Goal: Information Seeking & Learning: Learn about a topic

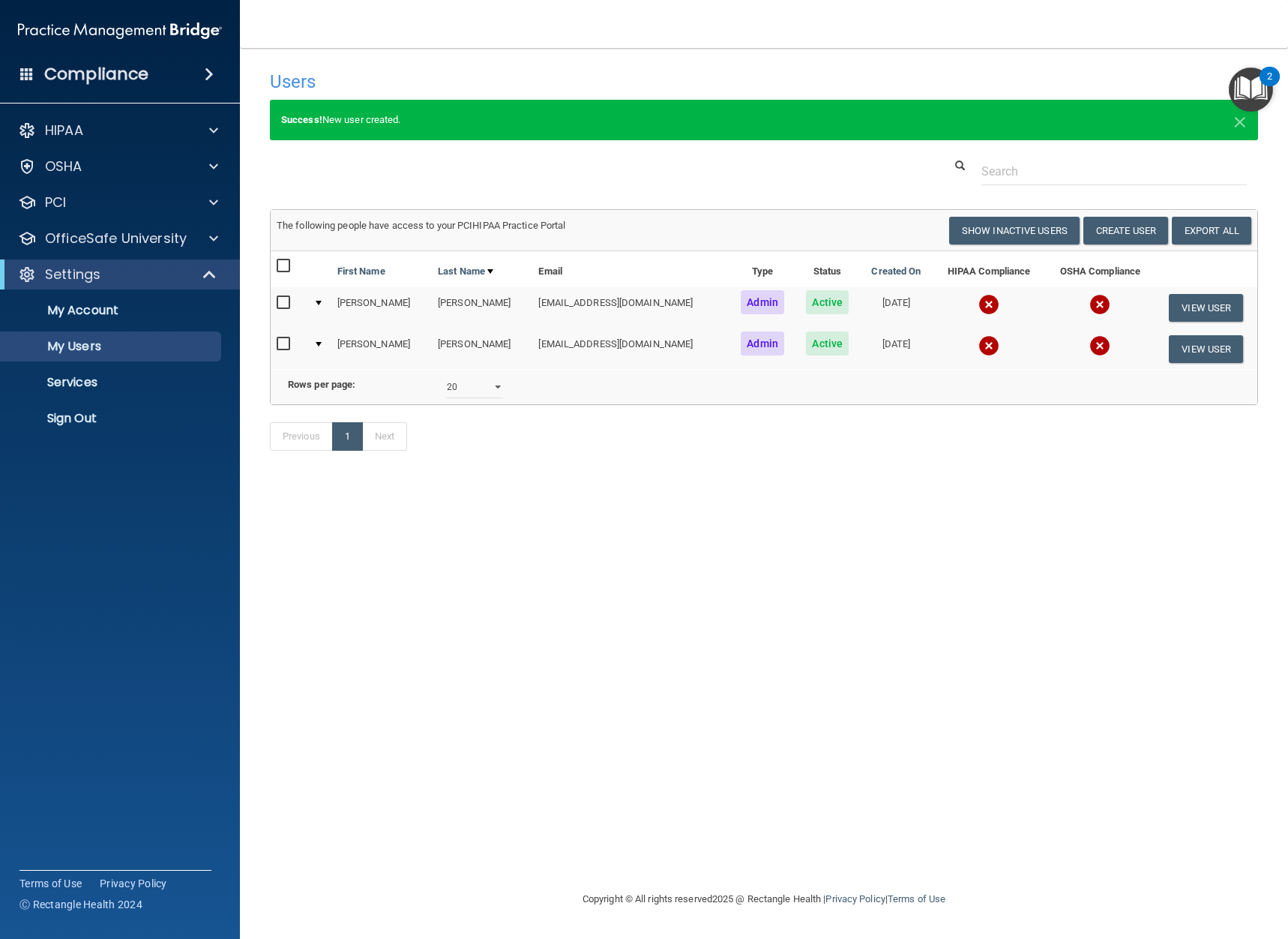
select select "20"
click at [55, 318] on p "My Account" at bounding box center [112, 311] width 205 height 15
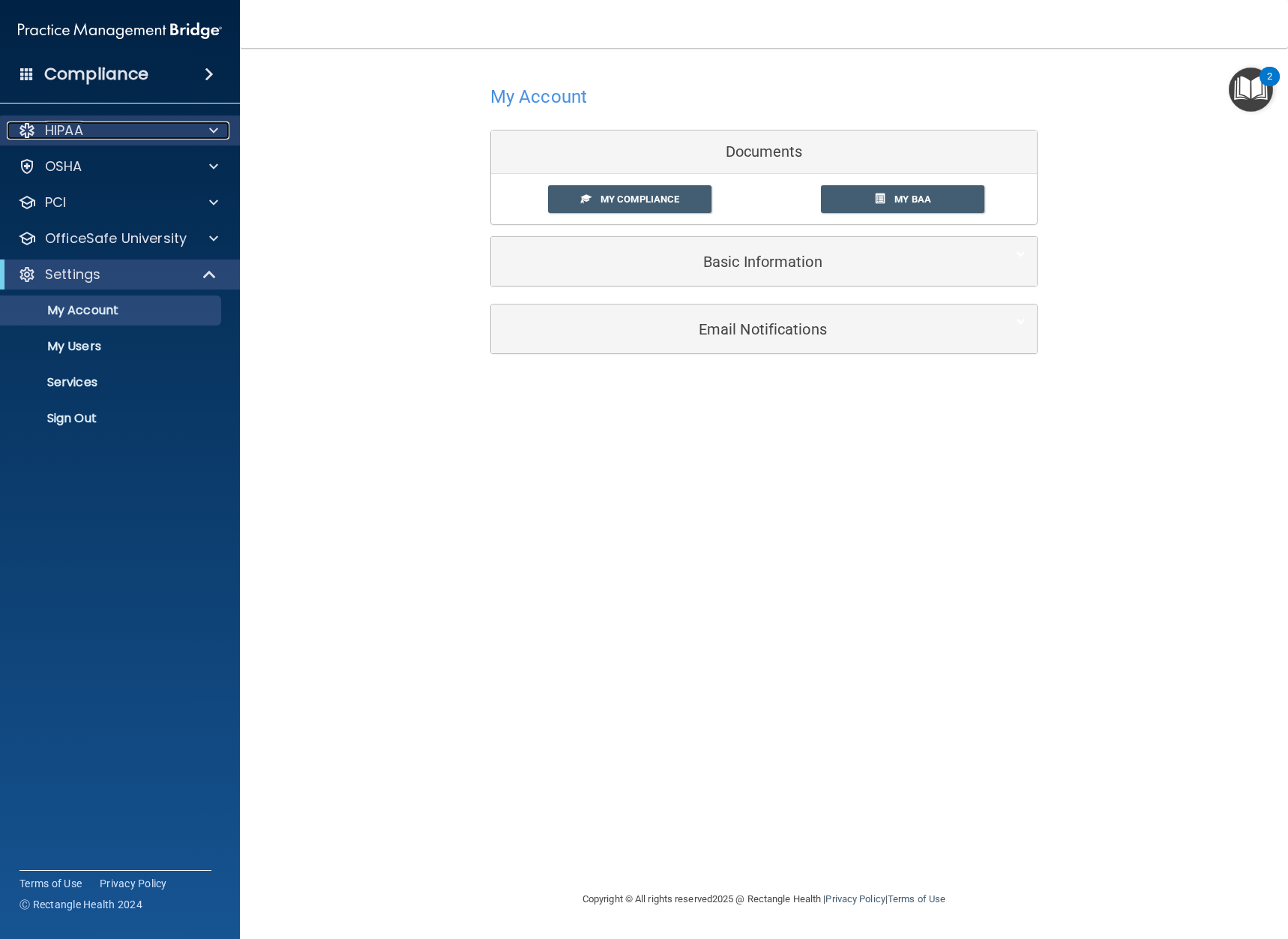
click at [221, 127] on div at bounding box center [211, 130] width 38 height 18
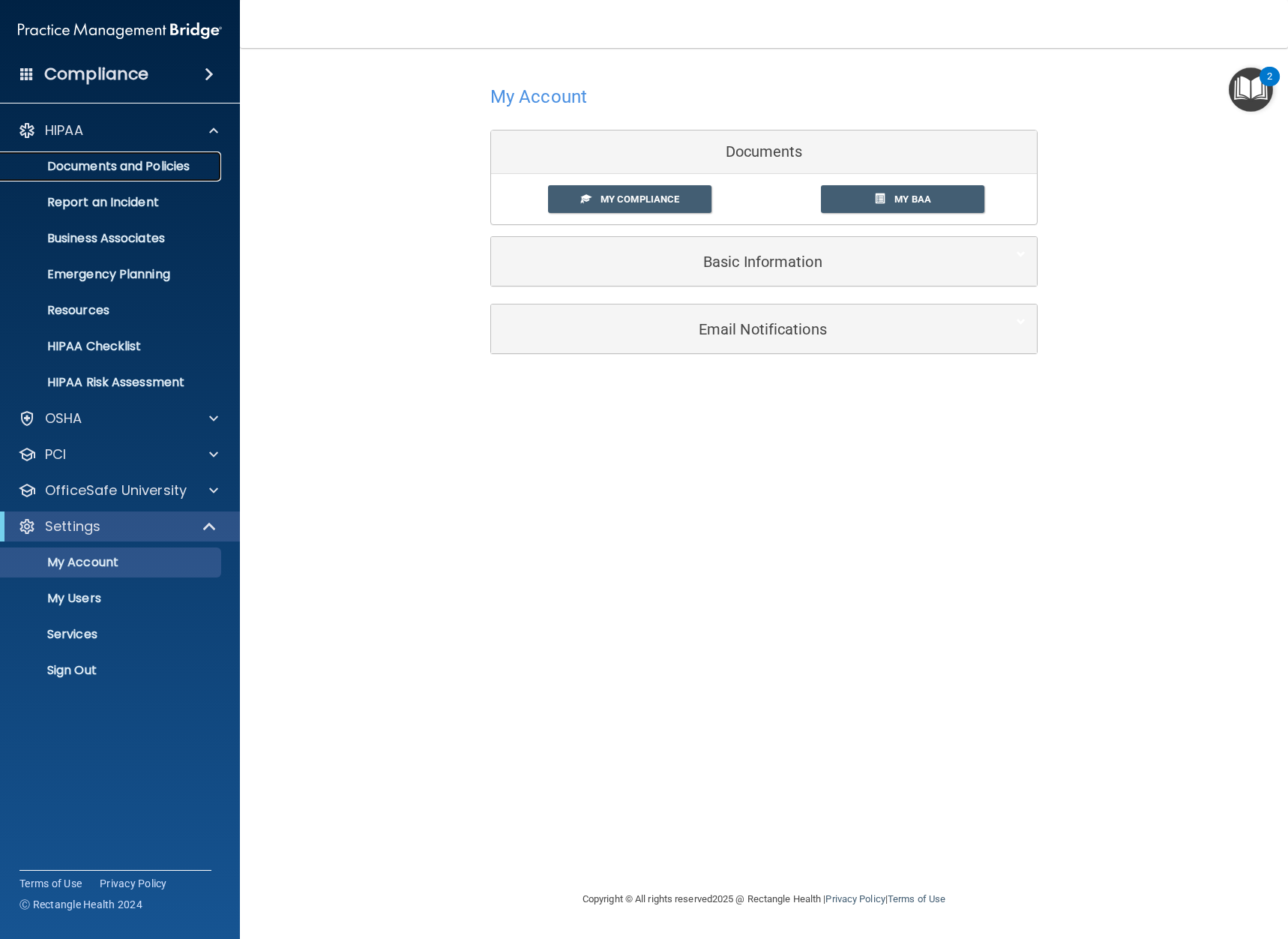
click at [158, 170] on p "Documents and Policies" at bounding box center [112, 167] width 205 height 15
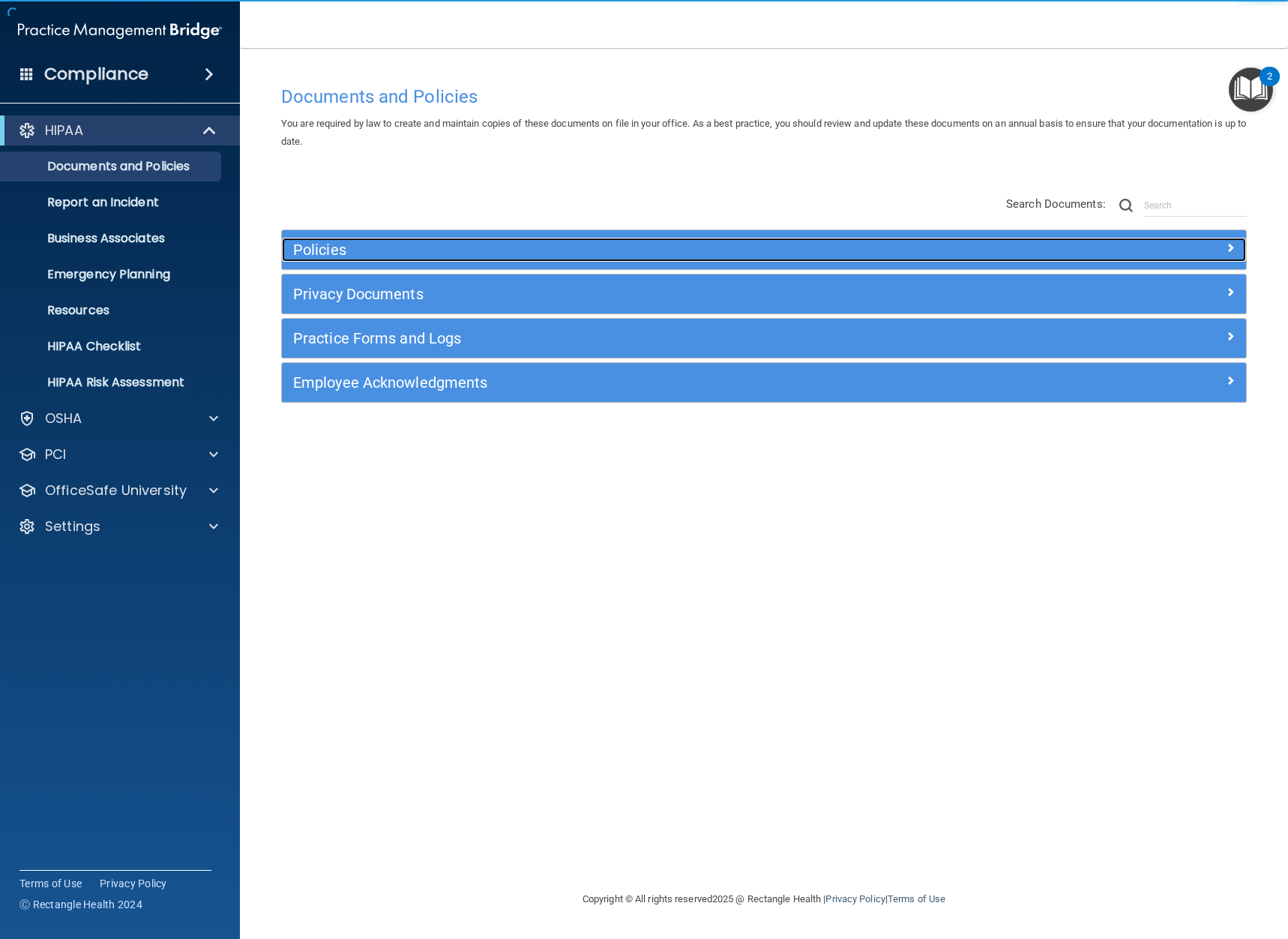
click at [306, 242] on h5 "Policies" at bounding box center [644, 249] width 701 height 16
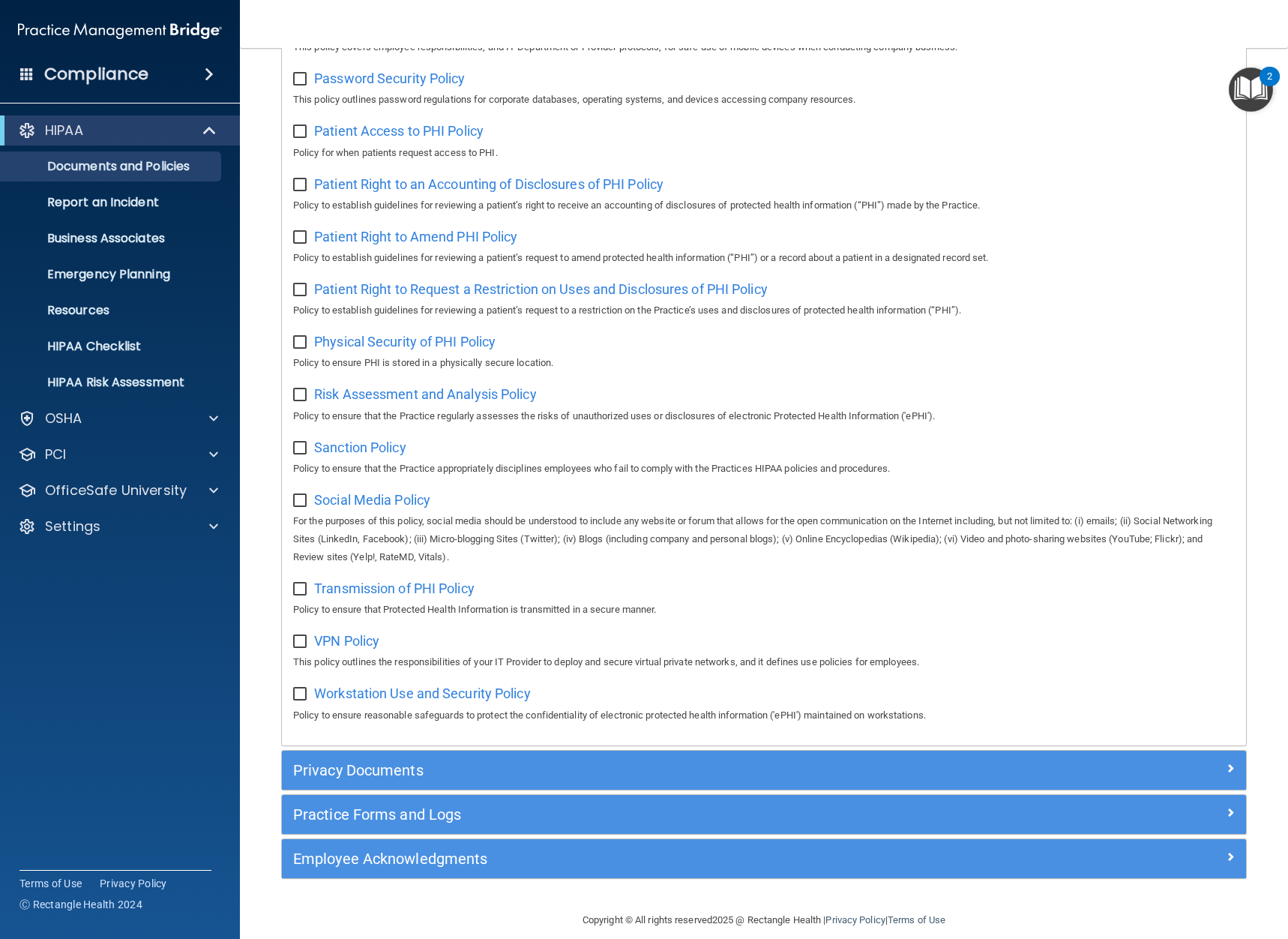
scroll to position [783, 0]
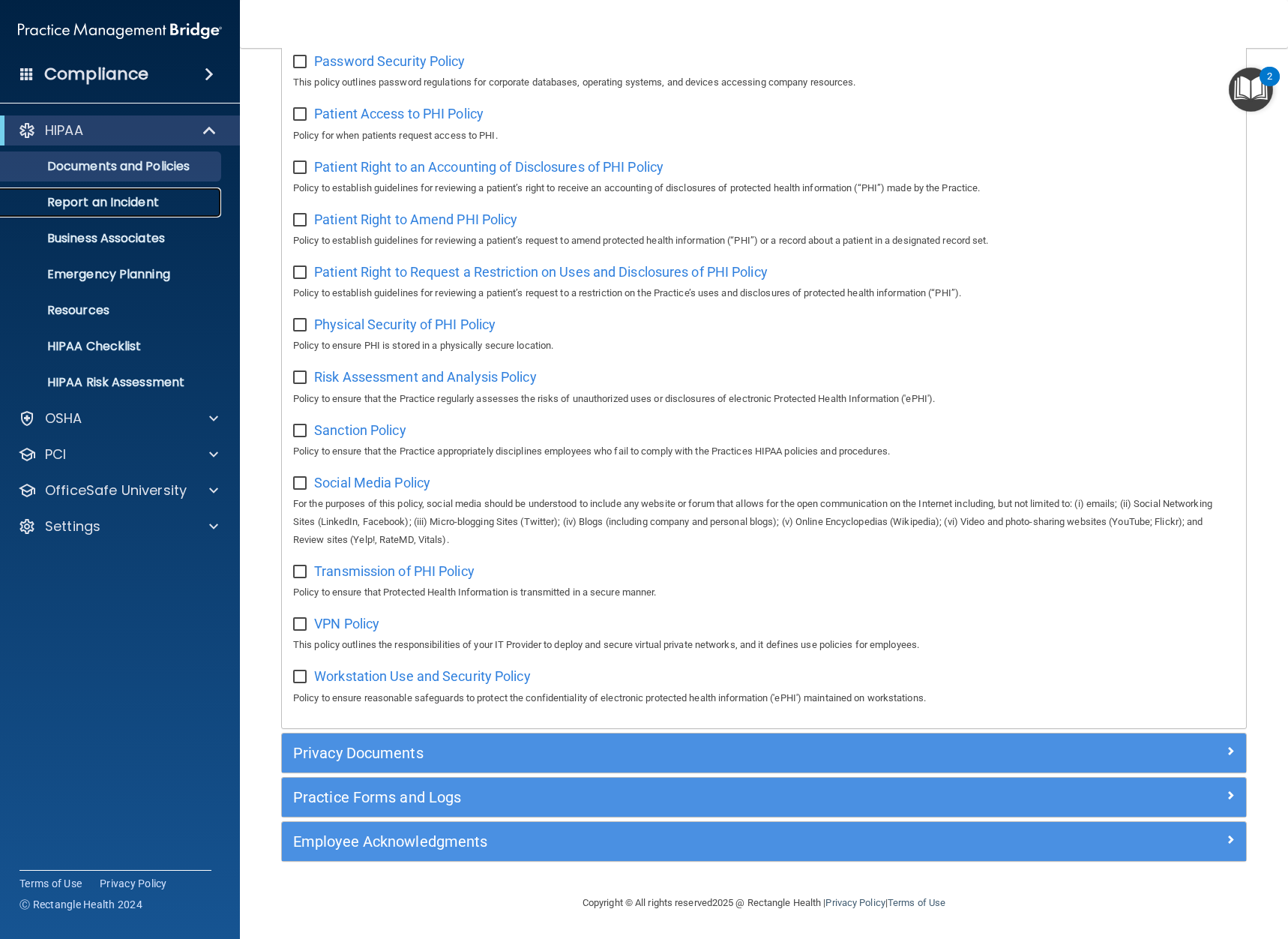
click at [69, 204] on p "Report an Incident" at bounding box center [112, 203] width 205 height 15
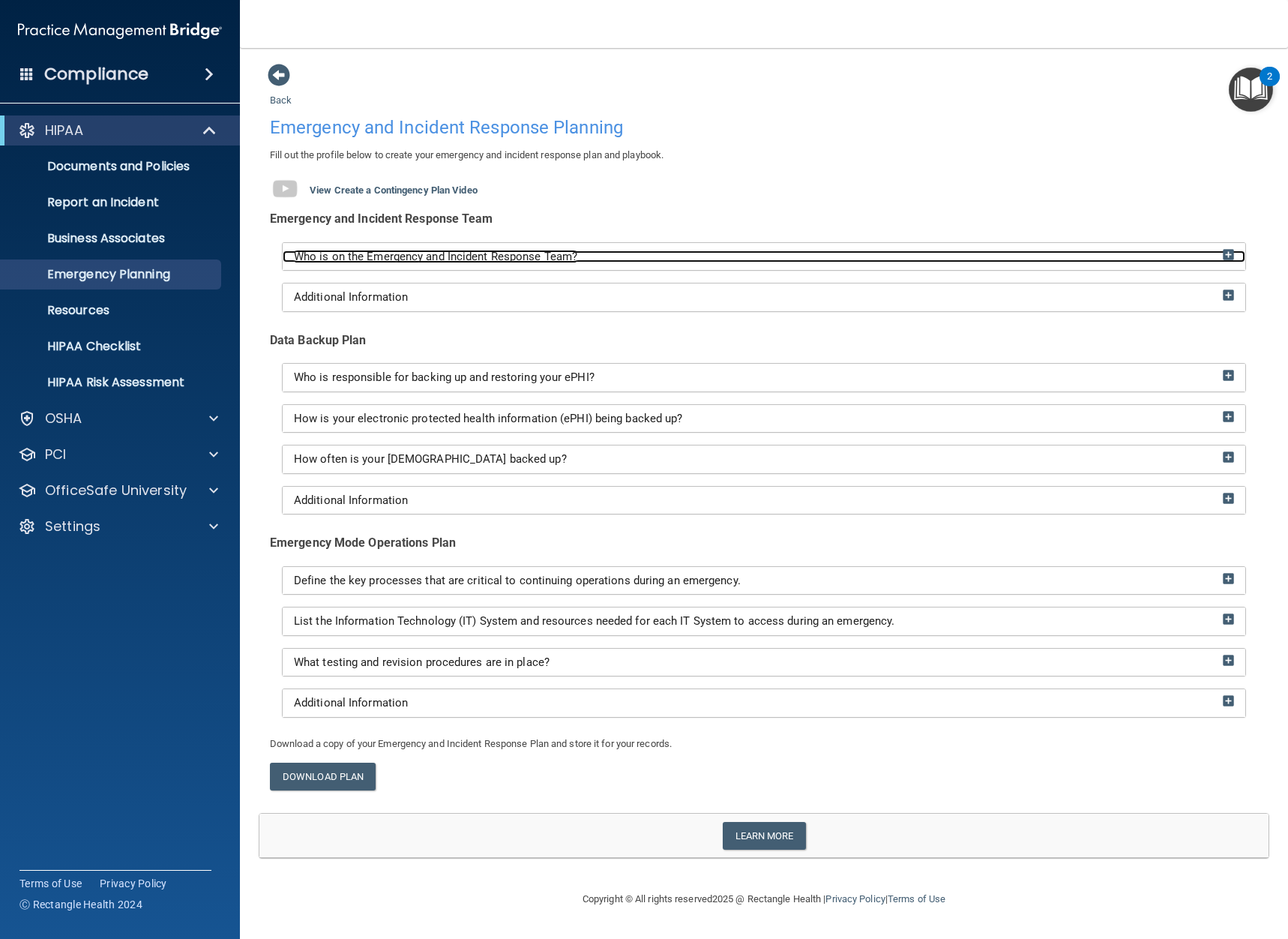
click at [1228, 258] on img at bounding box center [1229, 255] width 12 height 12
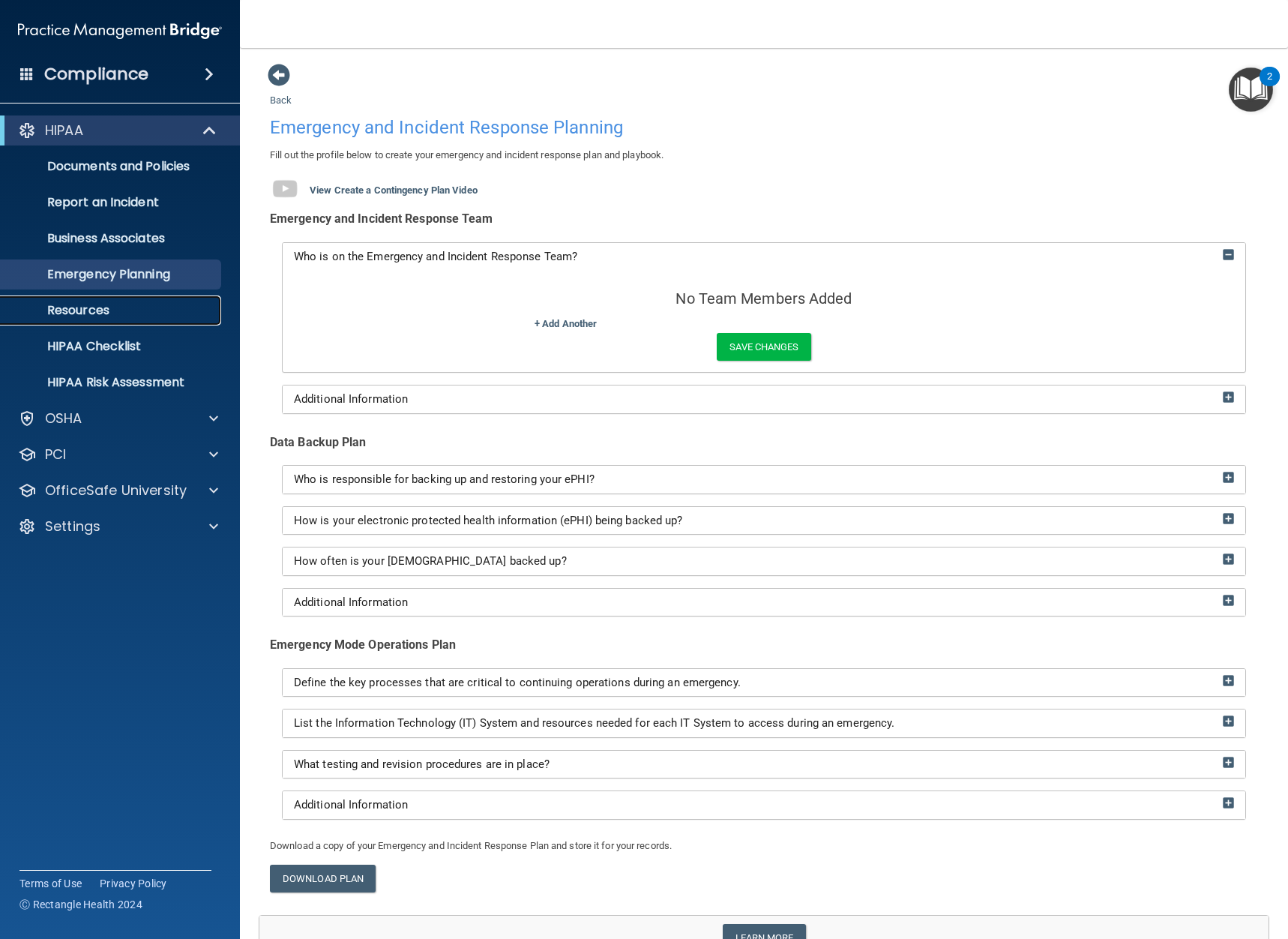
click at [72, 303] on p "Resources" at bounding box center [112, 311] width 205 height 15
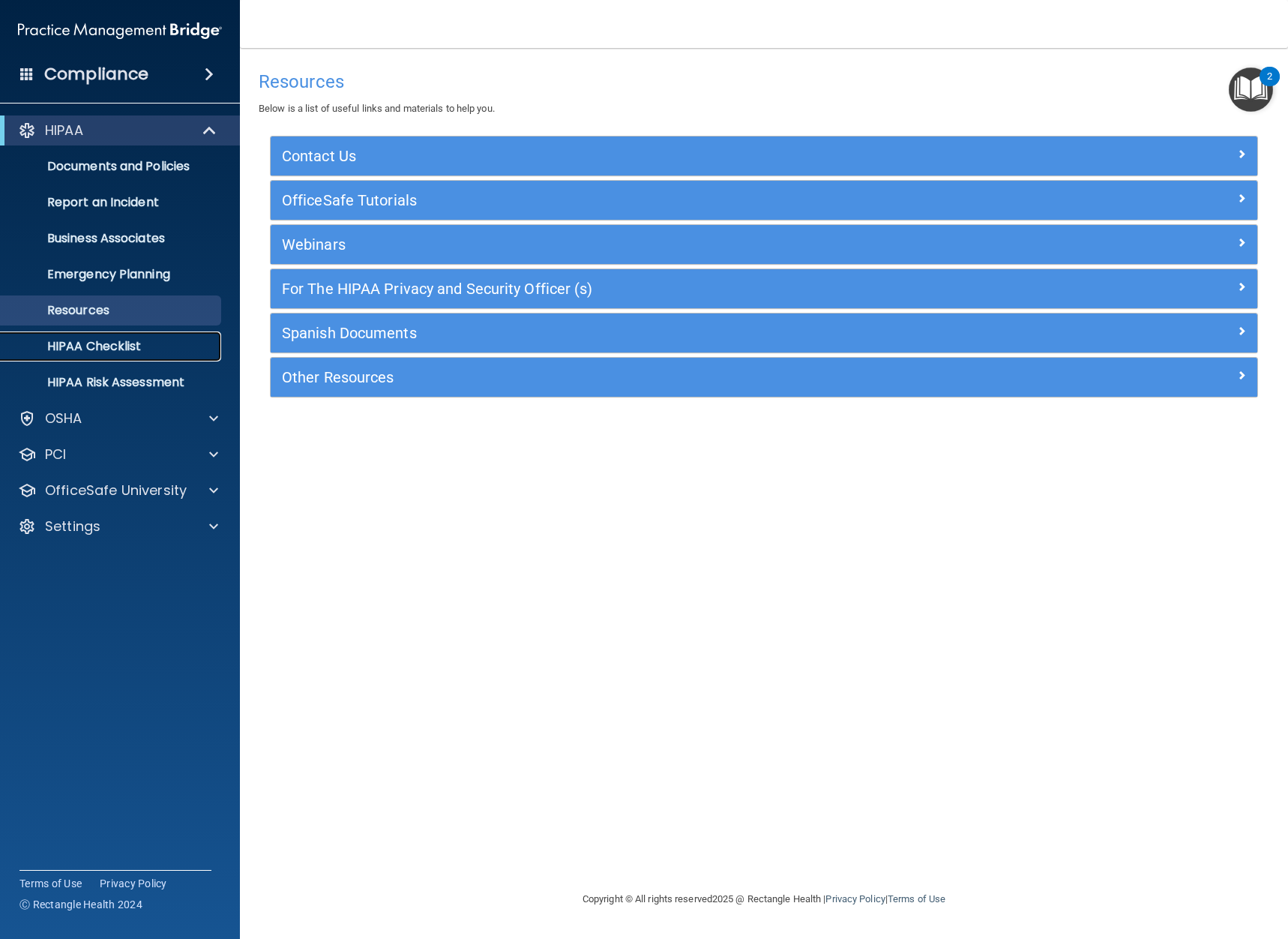
click at [97, 347] on p "HIPAA Checklist" at bounding box center [112, 346] width 205 height 15
click at [112, 349] on p "HIPAA Checklist" at bounding box center [112, 346] width 205 height 15
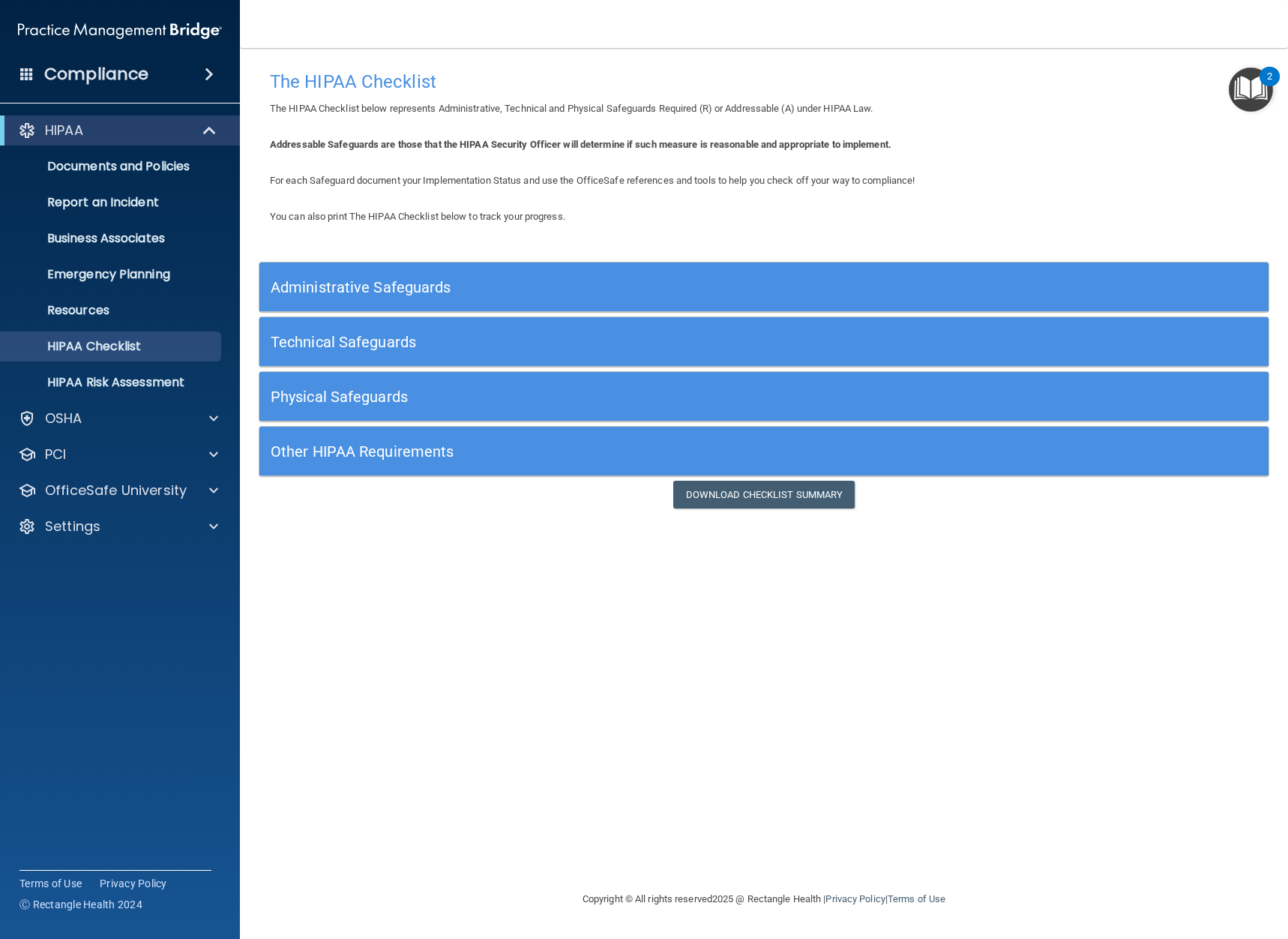
click at [420, 294] on h5 "Administrative Safeguards" at bounding box center [639, 287] width 735 height 16
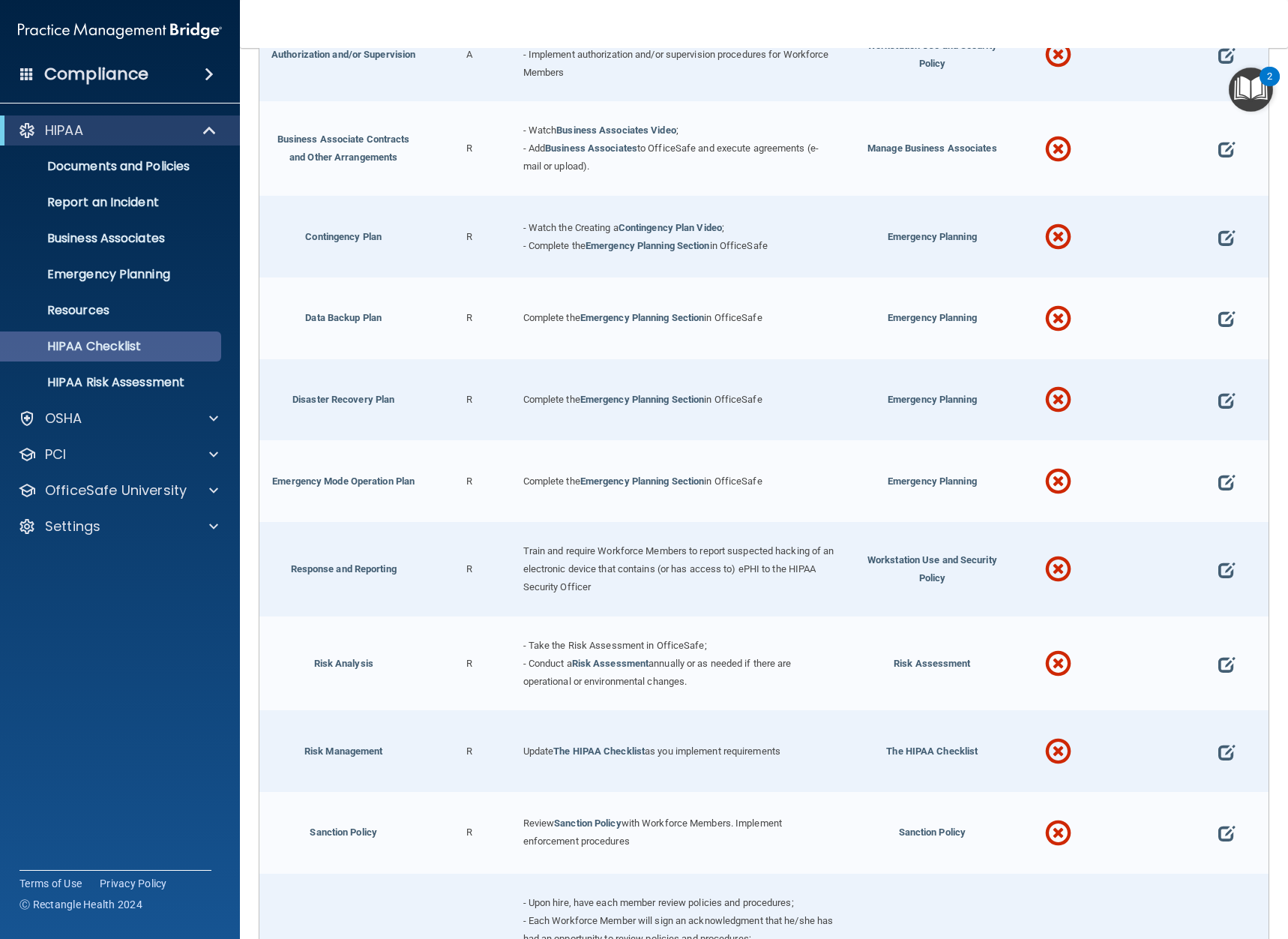
scroll to position [428, 0]
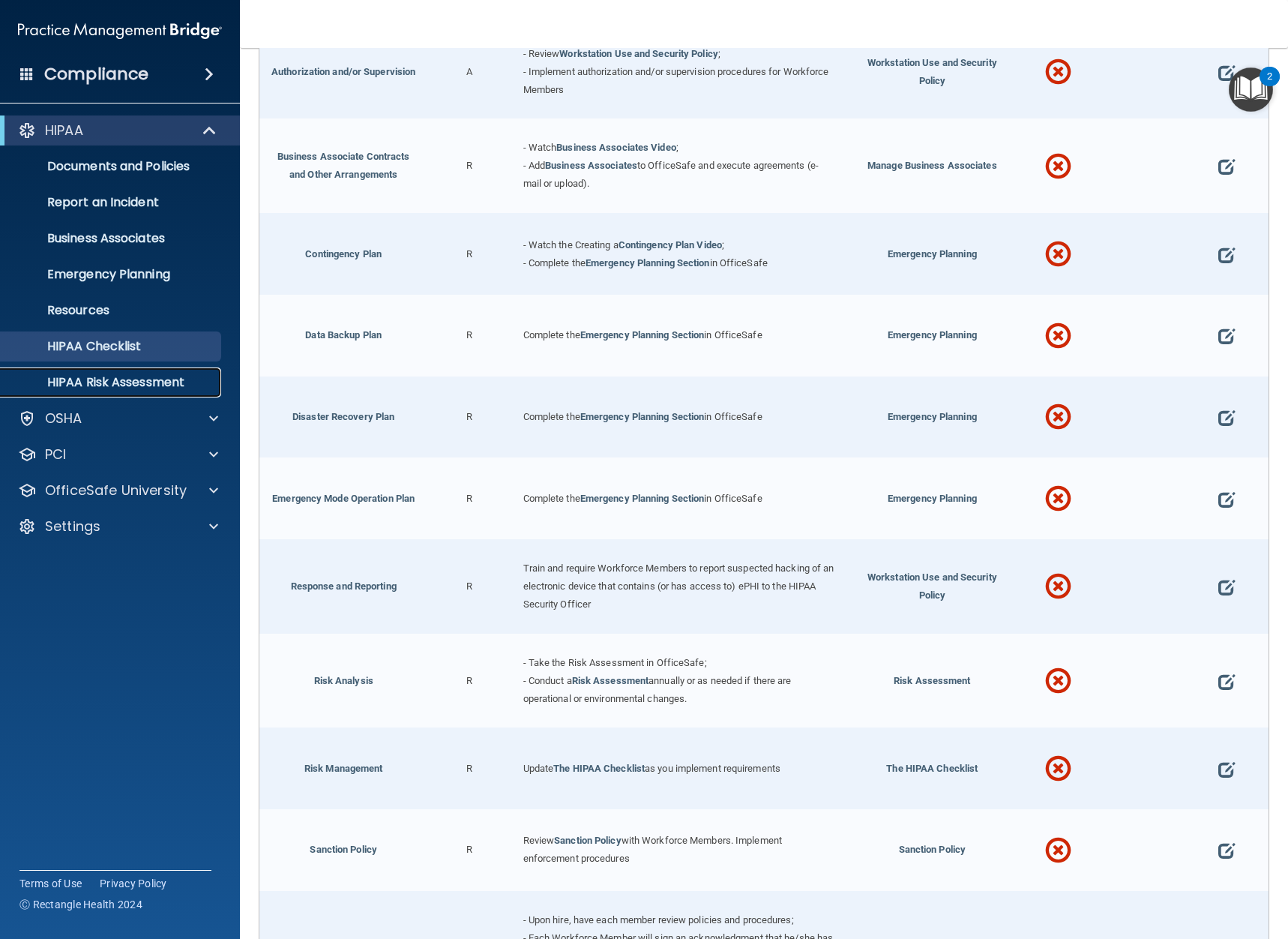
click at [174, 385] on p "HIPAA Risk Assessment" at bounding box center [112, 383] width 205 height 15
